Goal: Navigation & Orientation: Go to known website

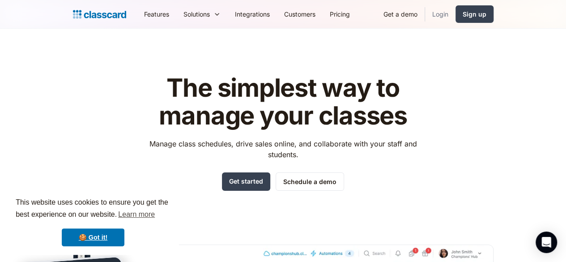
click at [455, 13] on link "Login" at bounding box center [440, 14] width 30 height 20
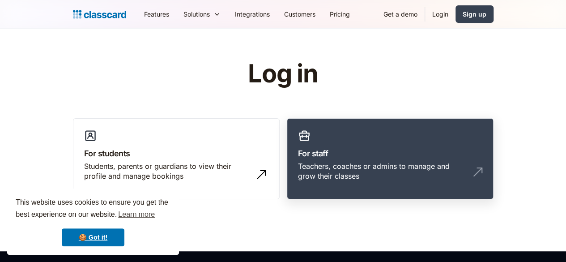
click at [457, 142] on link "For staff Teachers, coaches or admins to manage and grow their classes" at bounding box center [390, 158] width 207 height 81
